Goal: Navigation & Orientation: Find specific page/section

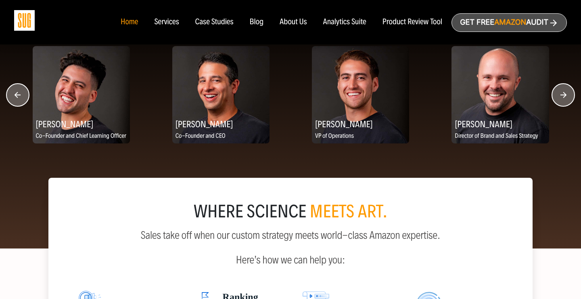
scroll to position [1025, 0]
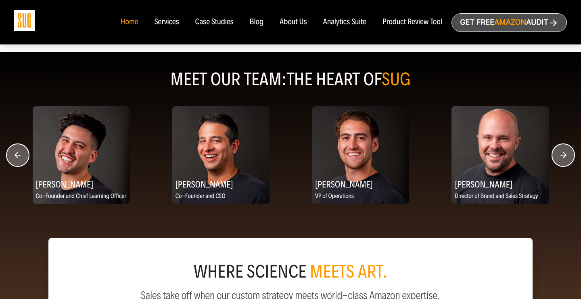
click at [564, 155] on circle "button" at bounding box center [563, 155] width 23 height 23
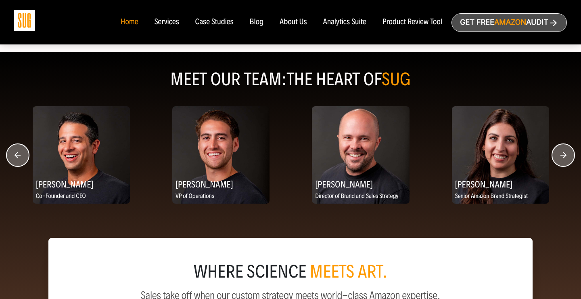
click at [564, 155] on circle "button" at bounding box center [563, 155] width 23 height 23
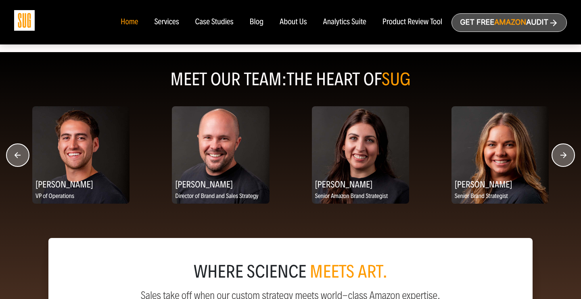
click at [564, 155] on circle "button" at bounding box center [563, 155] width 23 height 23
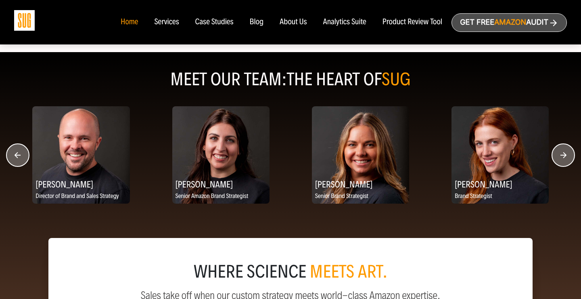
click at [564, 155] on icon "button" at bounding box center [564, 155] width 6 height 6
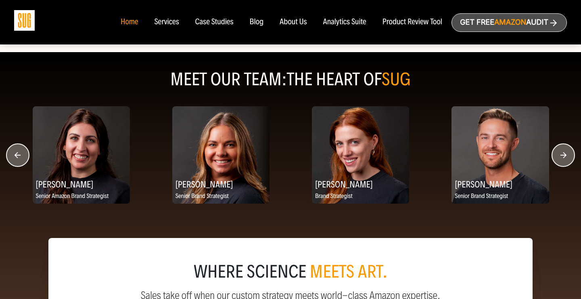
click at [564, 155] on icon "button" at bounding box center [564, 155] width 6 height 6
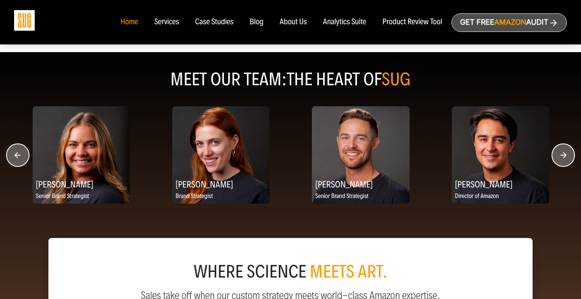
click at [564, 156] on icon "button" at bounding box center [564, 155] width 6 height 6
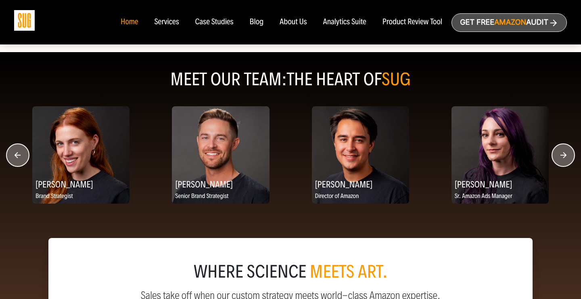
click at [564, 157] on circle "button" at bounding box center [563, 155] width 23 height 23
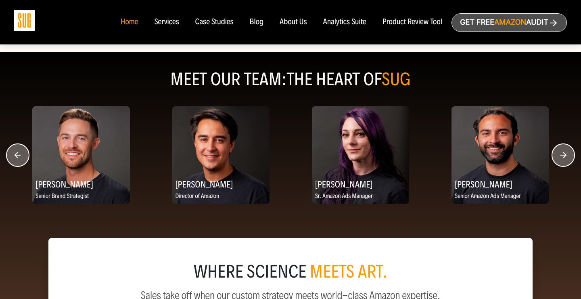
click at [564, 158] on circle "button" at bounding box center [563, 155] width 23 height 23
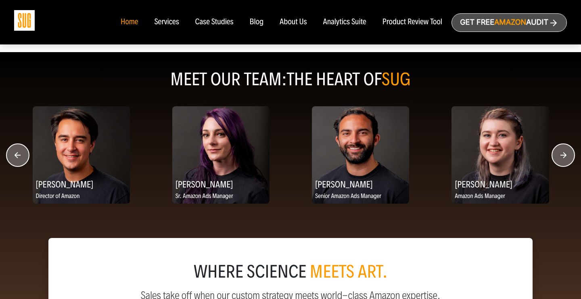
click at [564, 158] on circle "button" at bounding box center [563, 155] width 23 height 23
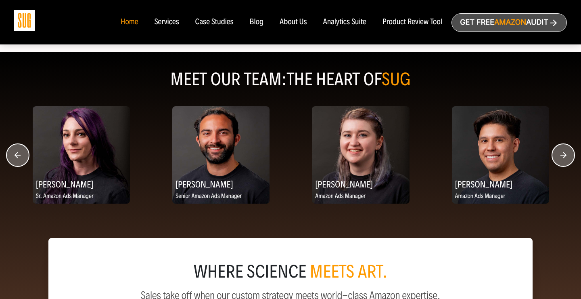
click at [564, 158] on circle "button" at bounding box center [563, 155] width 23 height 23
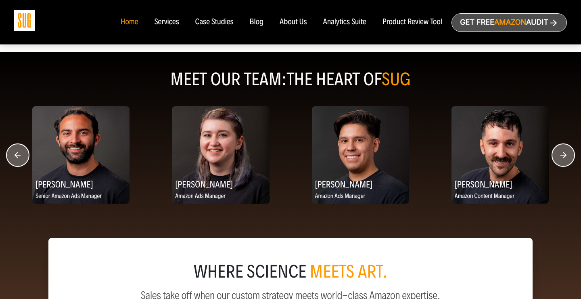
click at [564, 158] on circle "button" at bounding box center [563, 155] width 23 height 23
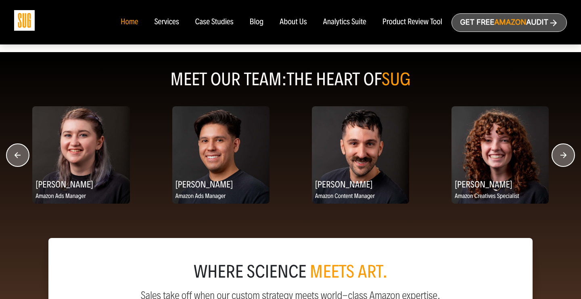
click at [564, 159] on circle "button" at bounding box center [563, 155] width 23 height 23
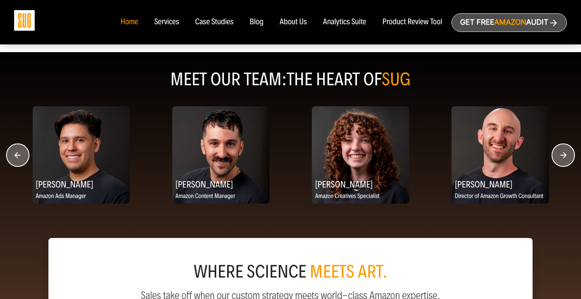
click at [564, 159] on circle "button" at bounding box center [563, 155] width 23 height 23
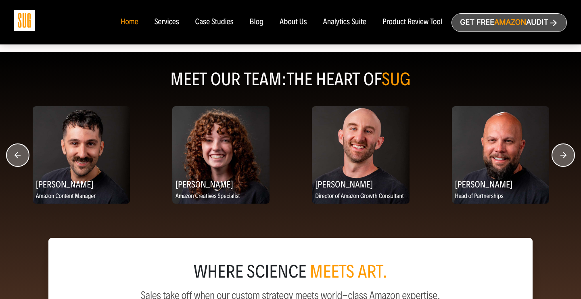
click at [564, 160] on circle "button" at bounding box center [563, 155] width 23 height 23
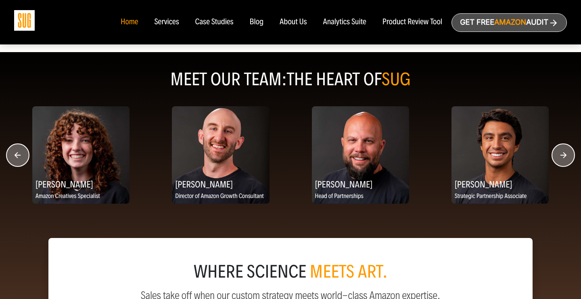
click at [564, 160] on circle "button" at bounding box center [563, 155] width 23 height 23
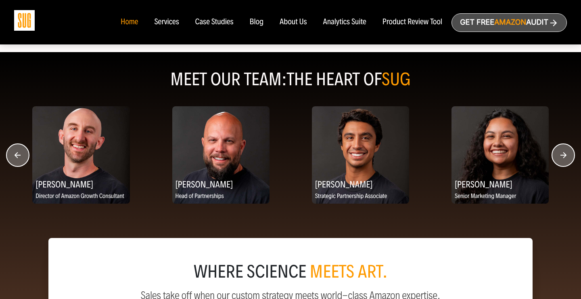
click at [564, 160] on circle "button" at bounding box center [563, 155] width 23 height 23
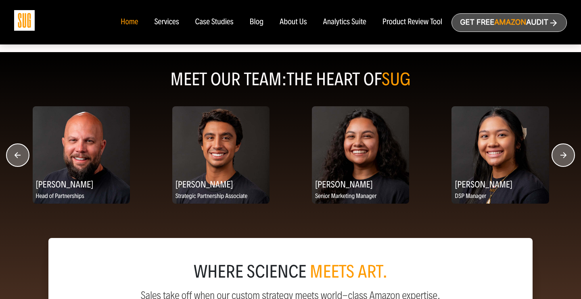
click at [564, 161] on circle "button" at bounding box center [563, 155] width 23 height 23
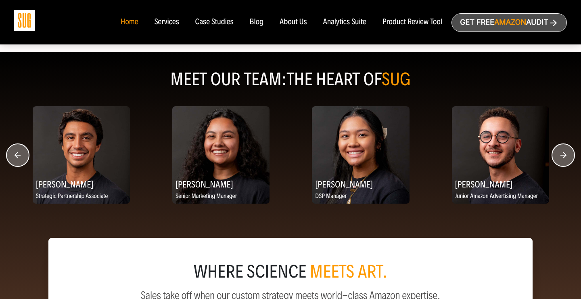
click at [564, 162] on circle "button" at bounding box center [563, 155] width 23 height 23
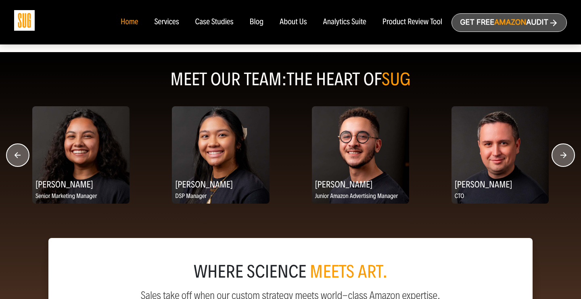
click at [564, 162] on circle "button" at bounding box center [563, 155] width 23 height 23
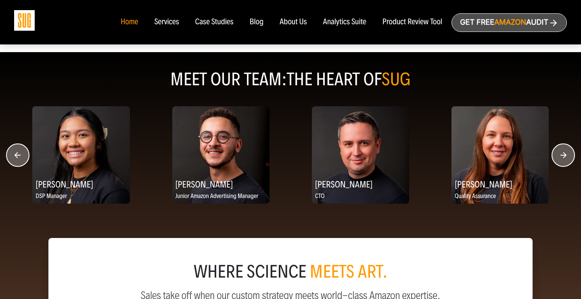
click at [564, 162] on circle "button" at bounding box center [563, 155] width 23 height 23
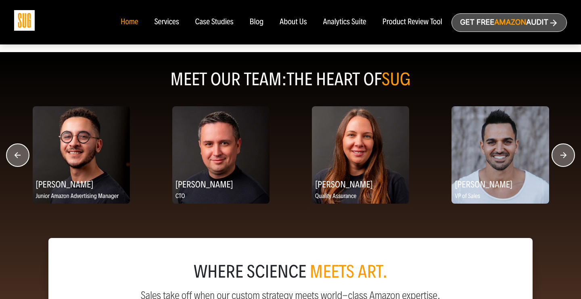
click at [564, 162] on circle "button" at bounding box center [563, 155] width 23 height 23
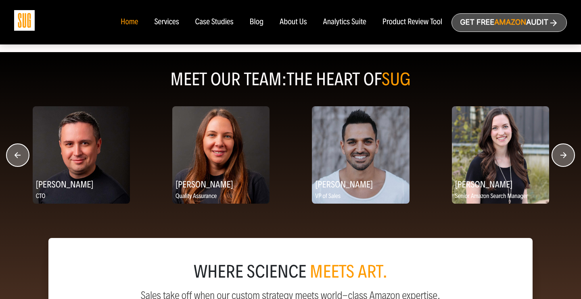
click at [568, 159] on circle "button" at bounding box center [563, 155] width 23 height 23
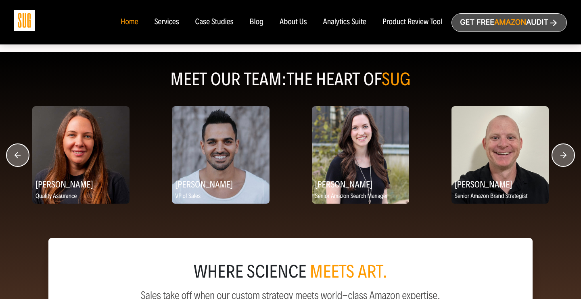
click at [568, 159] on circle "button" at bounding box center [563, 155] width 23 height 23
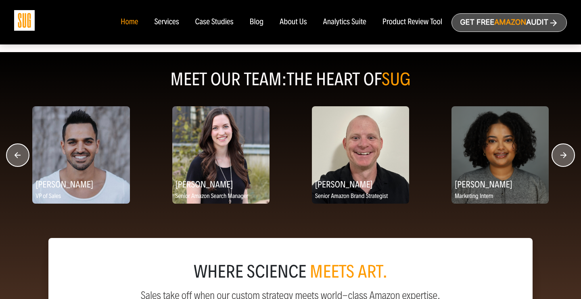
click at [568, 160] on circle "button" at bounding box center [563, 155] width 23 height 23
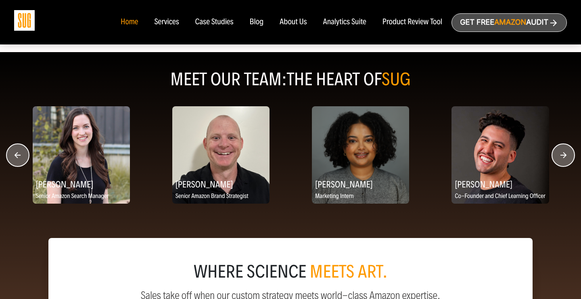
click at [568, 159] on circle "button" at bounding box center [563, 155] width 23 height 23
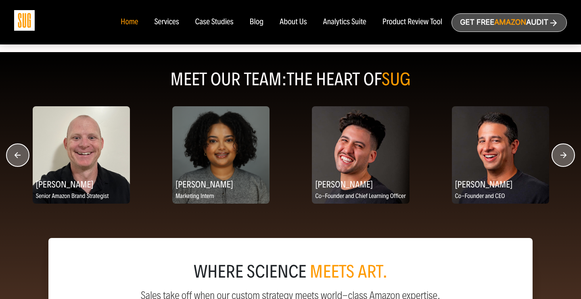
click at [568, 159] on circle "button" at bounding box center [563, 155] width 23 height 23
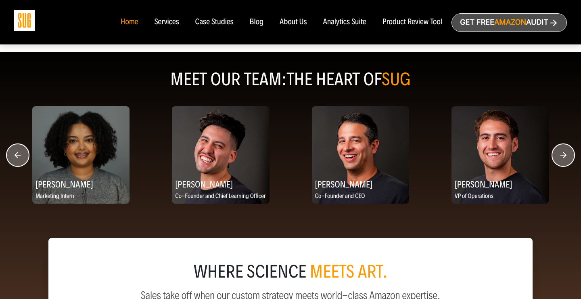
click at [568, 159] on circle "button" at bounding box center [563, 155] width 23 height 23
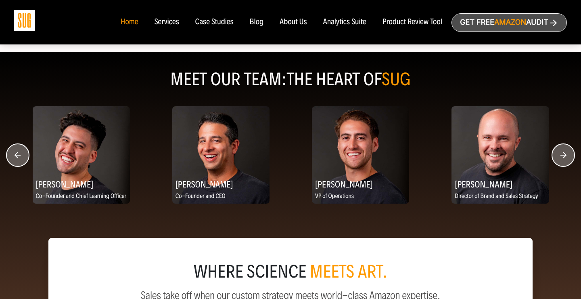
click at [568, 159] on circle "button" at bounding box center [563, 155] width 23 height 23
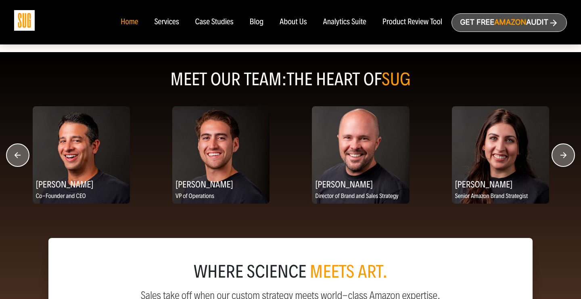
click at [568, 159] on circle "button" at bounding box center [563, 155] width 23 height 23
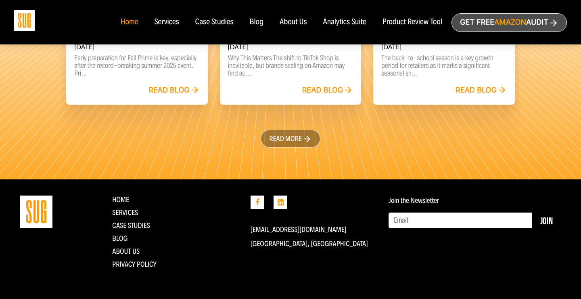
scroll to position [1929, 0]
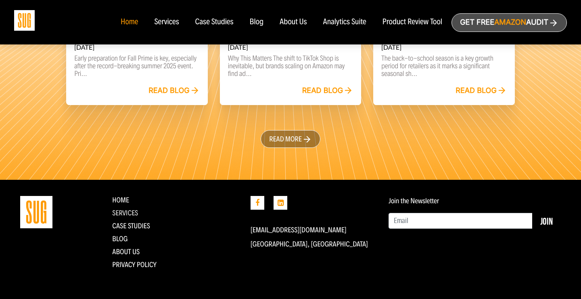
click at [129, 210] on link "Services" at bounding box center [125, 212] width 26 height 9
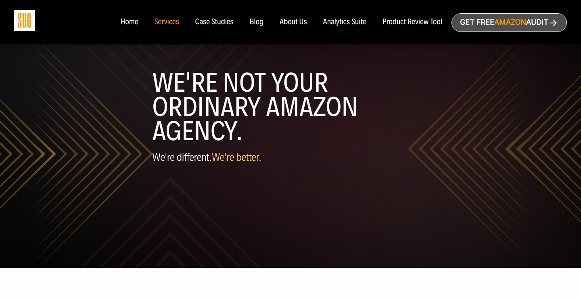
click at [218, 19] on div "Case Studies" at bounding box center [214, 22] width 38 height 9
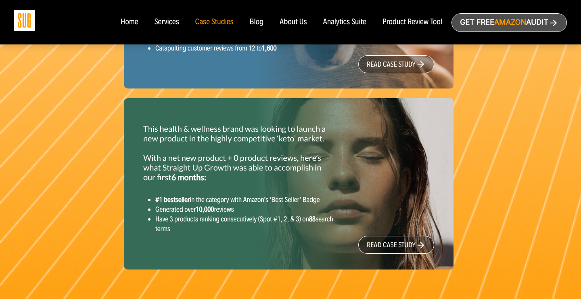
scroll to position [984, 0]
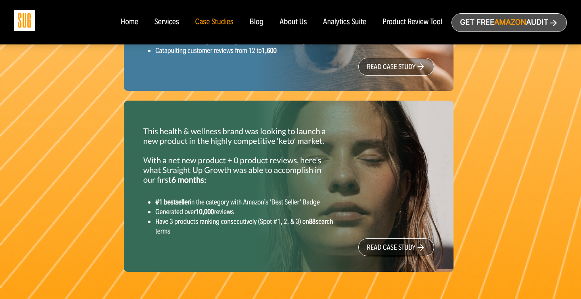
click at [380, 252] on link "read case study" at bounding box center [397, 247] width 76 height 18
